Goal: Transaction & Acquisition: Purchase product/service

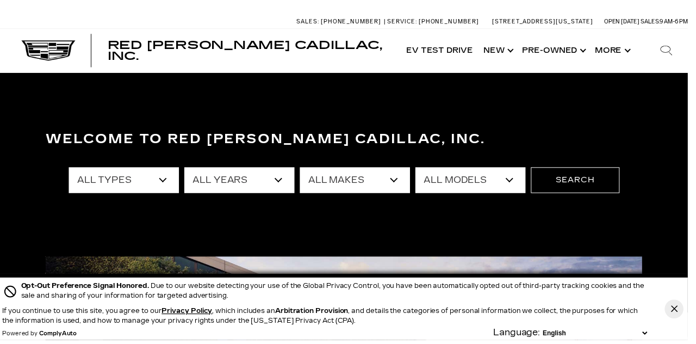
click at [692, 314] on button "Close Button" at bounding box center [682, 312] width 19 height 19
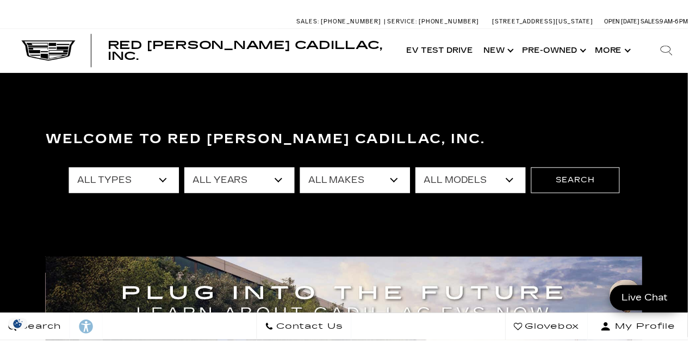
click at [282, 182] on select "All Years 2026 2025 2024 2023 2022 2021 2020 2019 2018 2017 2016 2015 2011 2008" at bounding box center [243, 182] width 112 height 26
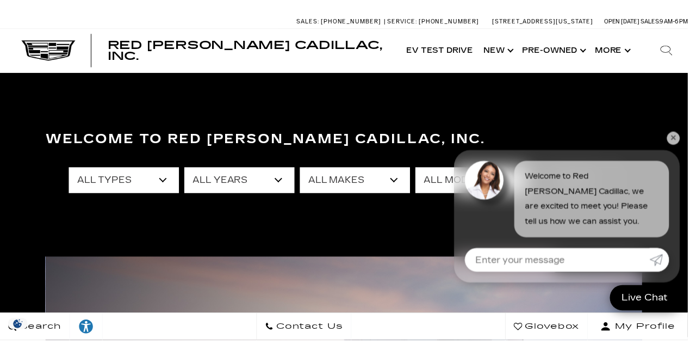
click at [283, 181] on select "All Years 2026 2025 2024 2023 2022 2021 2020 2019 2018 2017 2016 2015 2011 2008" at bounding box center [243, 182] width 112 height 26
select select "2011"
click at [187, 169] on select "All Years 2026 2025 2024 2023 2022 2021 2020 2019 2018 2017 2016 2015 2011 2008" at bounding box center [243, 182] width 112 height 26
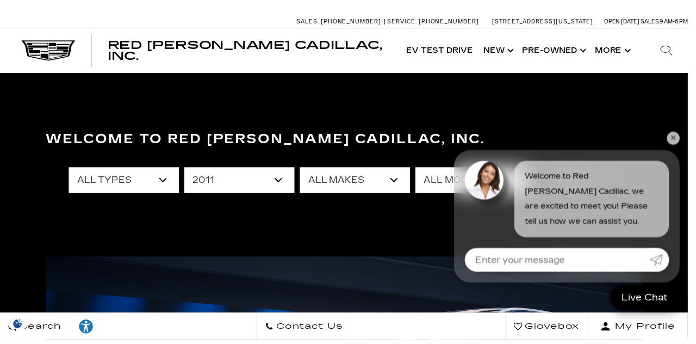
click at [688, 146] on link "✕" at bounding box center [681, 139] width 13 height 13
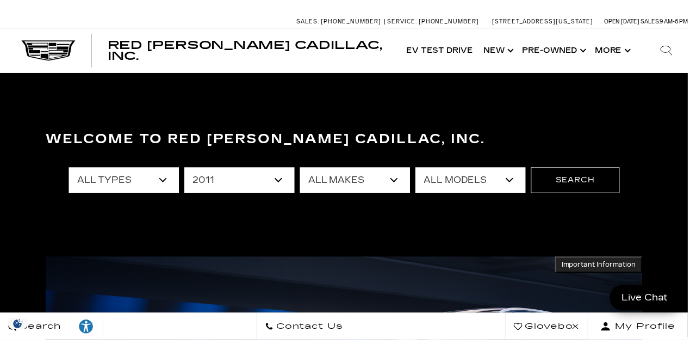
click at [404, 184] on select "All Makes Cadillac" at bounding box center [359, 182] width 112 height 26
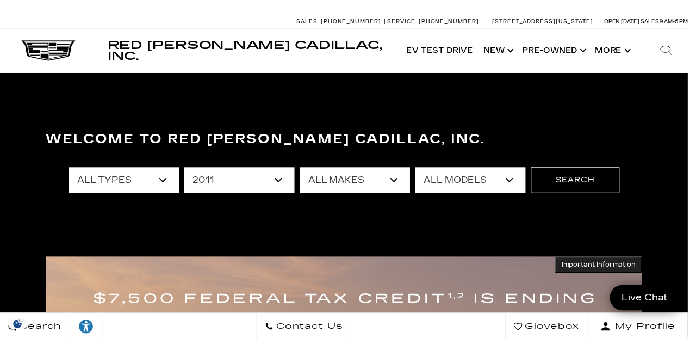
select select "Cadillac"
click at [303, 169] on select "All Makes Cadillac" at bounding box center [359, 182] width 112 height 26
click at [523, 189] on select "All Models DTS" at bounding box center [476, 182] width 112 height 26
select select "DTS"
click at [420, 169] on select "All Models DTS" at bounding box center [476, 182] width 112 height 26
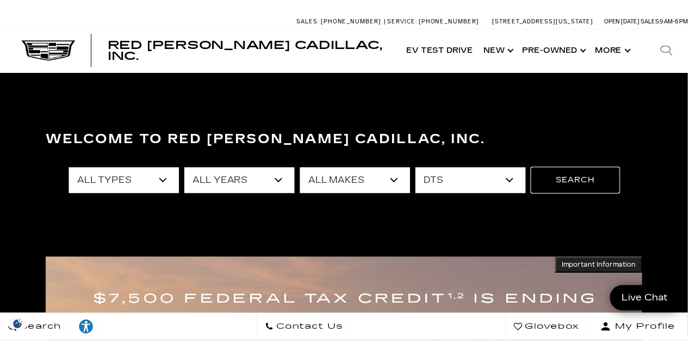
click at [590, 182] on button "Search" at bounding box center [582, 182] width 90 height 26
